Goal: Task Accomplishment & Management: Manage account settings

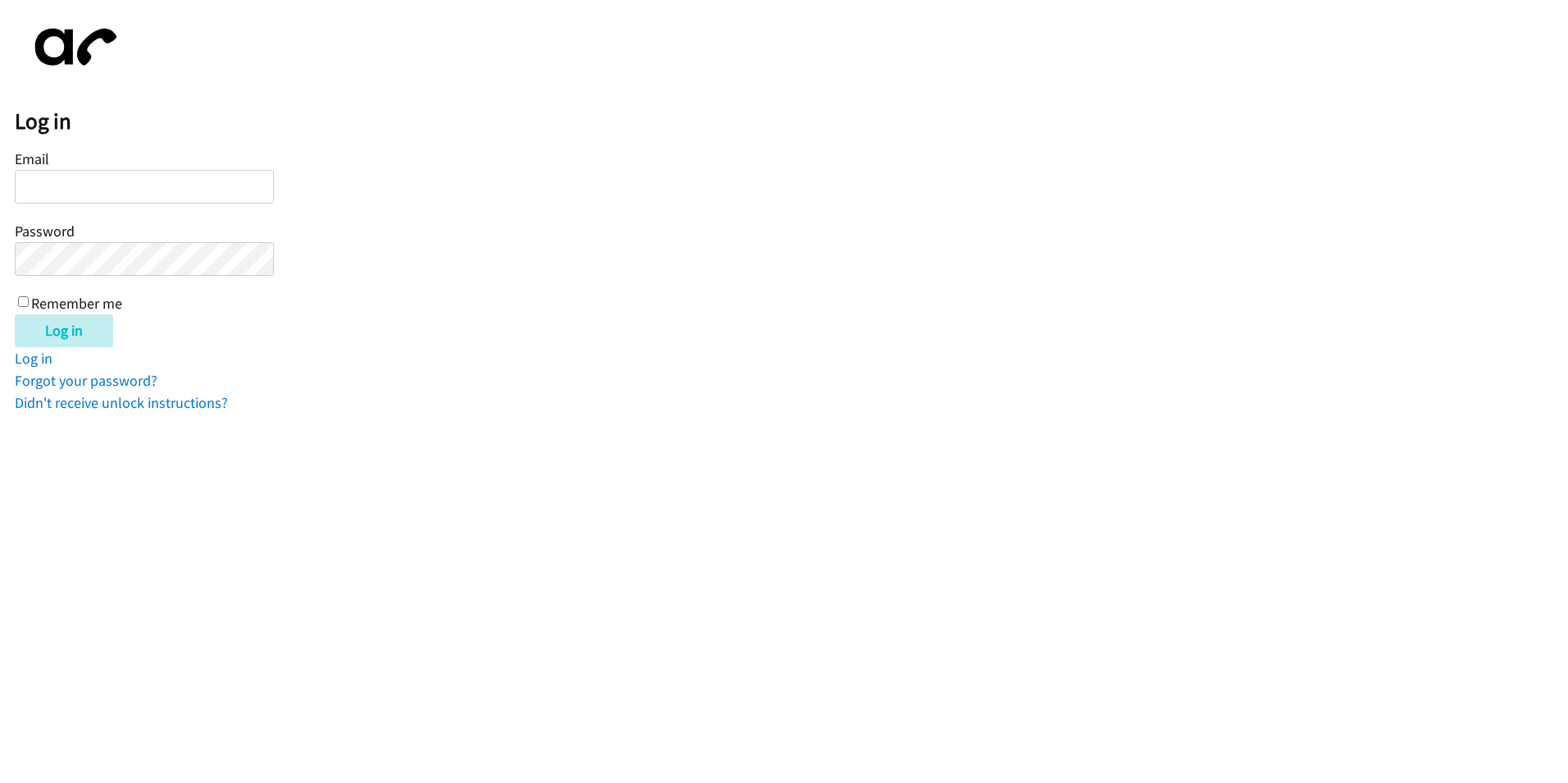
click at [215, 194] on input "Email" at bounding box center [144, 186] width 259 height 33
type input "[EMAIL_ADDRESS][DOMAIN_NAME]"
click at [14, 314] on input "Log in" at bounding box center [63, 330] width 98 height 32
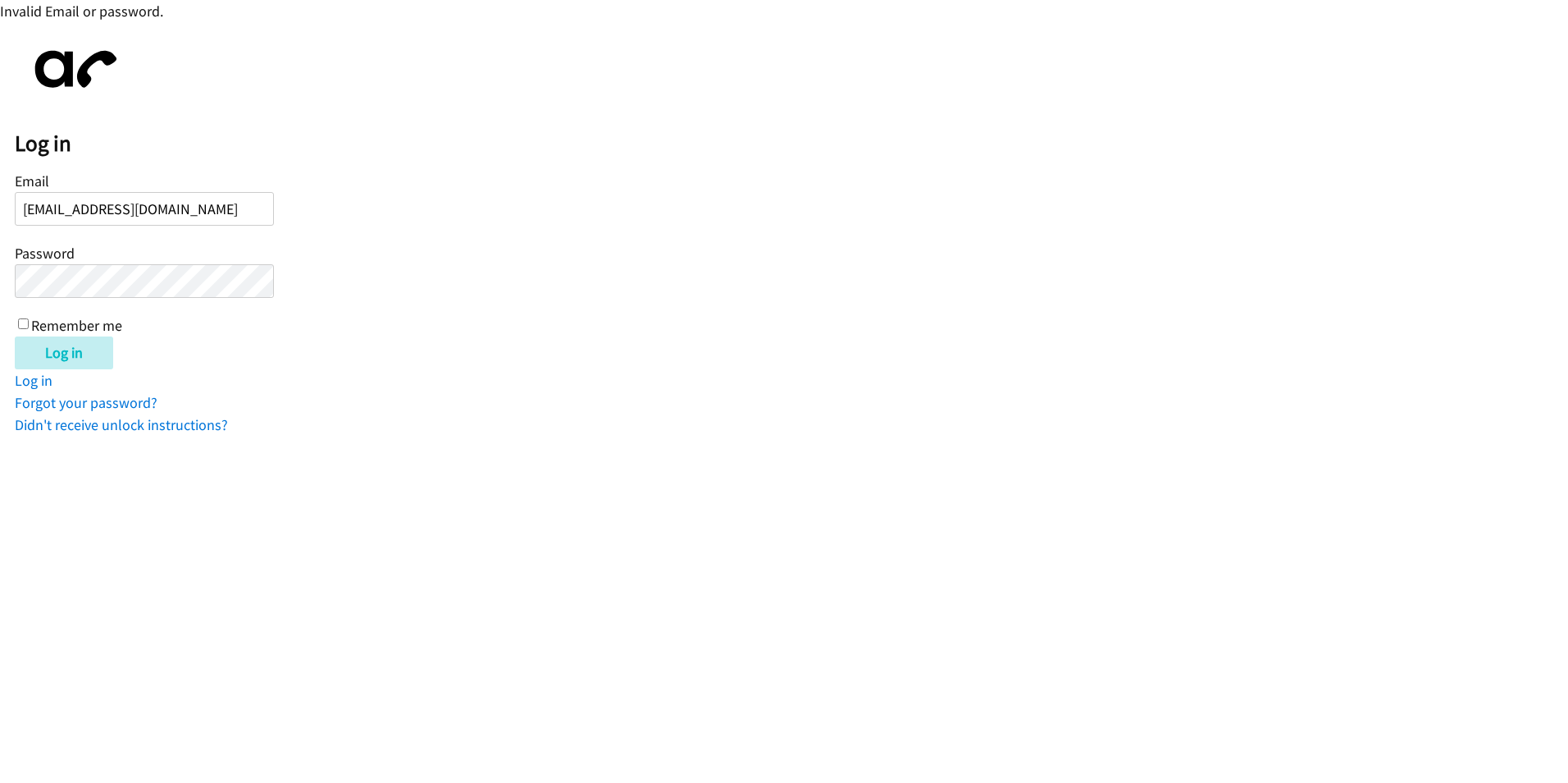
click at [14, 336] on input "Log in" at bounding box center [63, 352] width 98 height 32
click at [233, 211] on input "[EMAIL_ADDRESS][DOMAIN_NAME]" at bounding box center [144, 208] width 259 height 33
type input "kcole@lendingpoint.com"
click at [66, 351] on input "Log in" at bounding box center [63, 352] width 98 height 32
